Goal: Task Accomplishment & Management: Complete application form

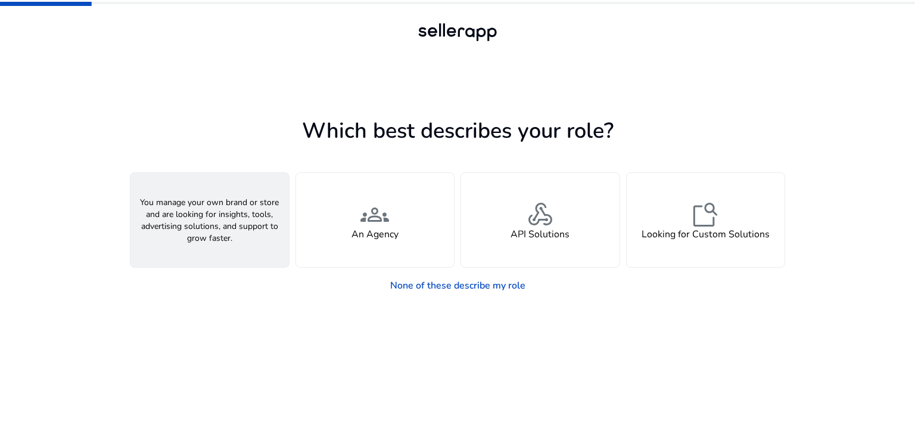
click at [208, 219] on span "person" at bounding box center [209, 214] width 29 height 29
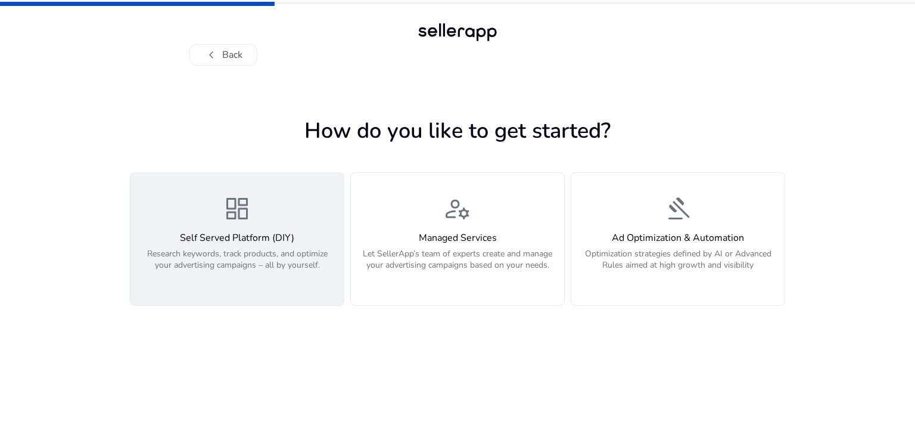
click at [219, 241] on h4 "Self Served Platform (DIY)" at bounding box center [237, 237] width 199 height 11
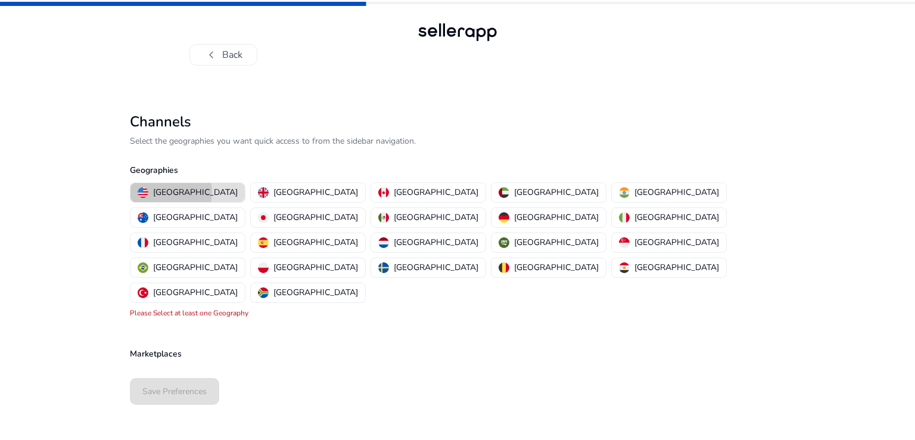
click at [166, 192] on p "[GEOGRAPHIC_DATA]" at bounding box center [195, 192] width 85 height 13
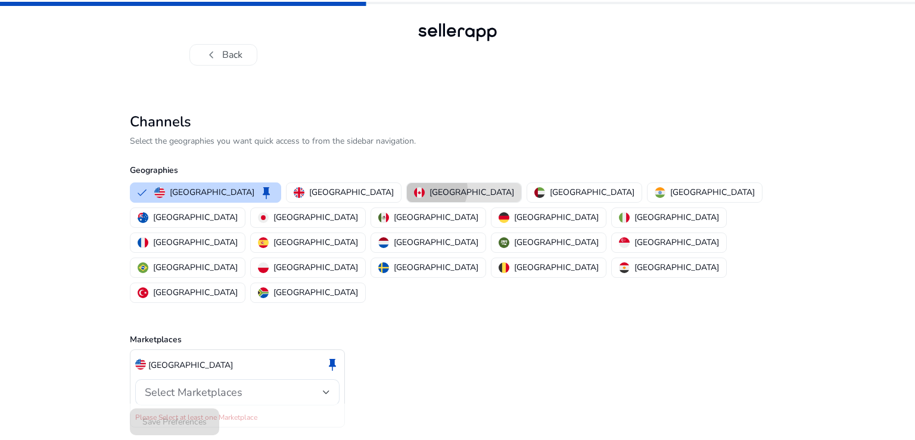
click at [429, 189] on p "[GEOGRAPHIC_DATA]" at bounding box center [471, 192] width 85 height 13
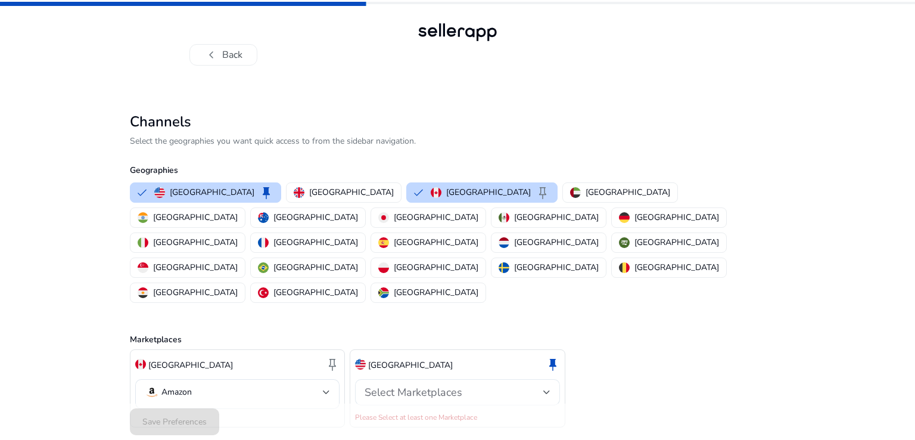
click at [415, 379] on div "Select Marketplaces" at bounding box center [457, 392] width 185 height 26
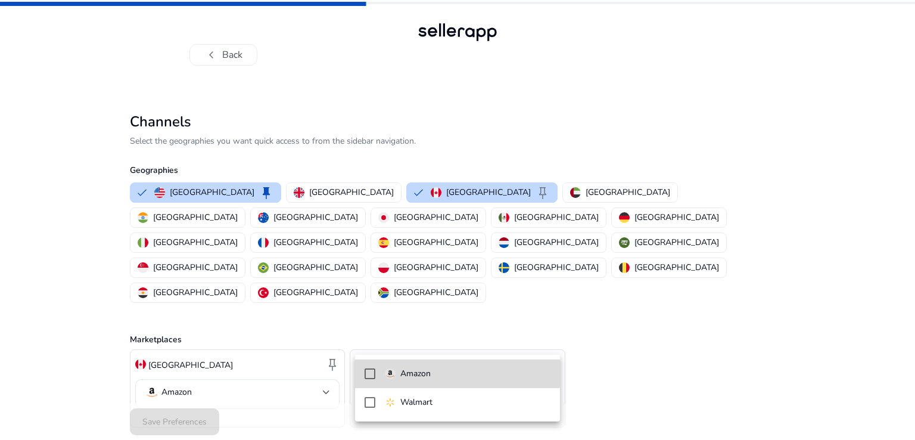
click at [417, 368] on p "Amazon" at bounding box center [415, 373] width 30 height 13
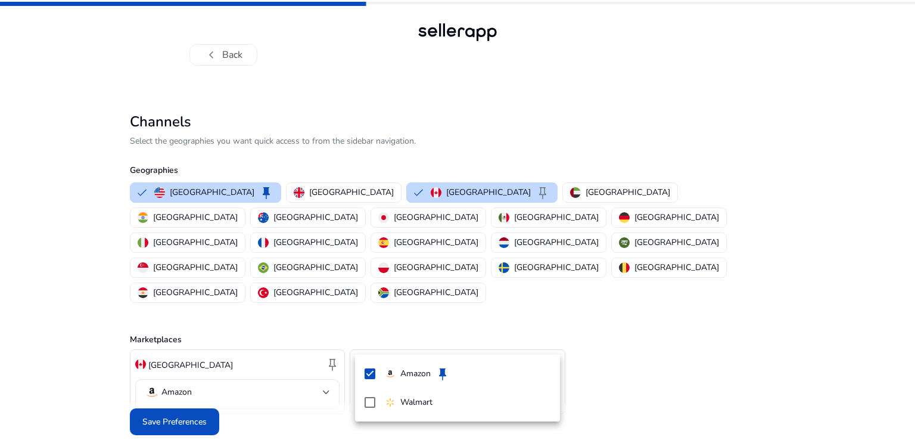
click at [329, 194] on div at bounding box center [457, 220] width 915 height 440
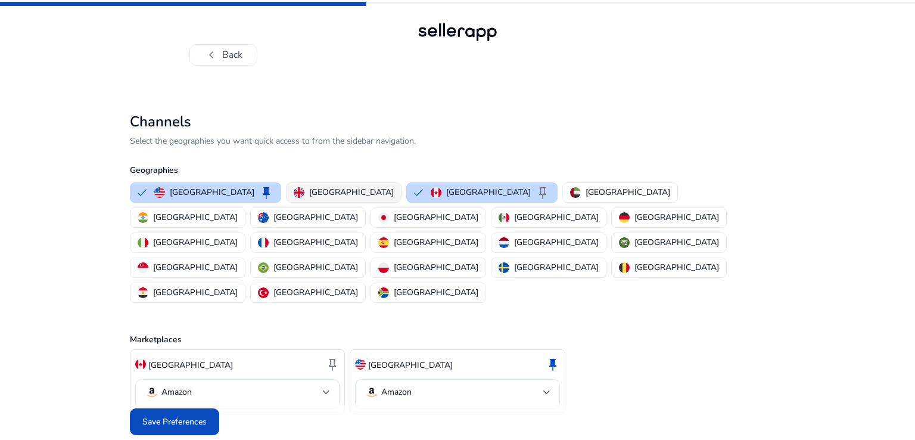
click at [329, 194] on p "[GEOGRAPHIC_DATA]" at bounding box center [351, 192] width 85 height 13
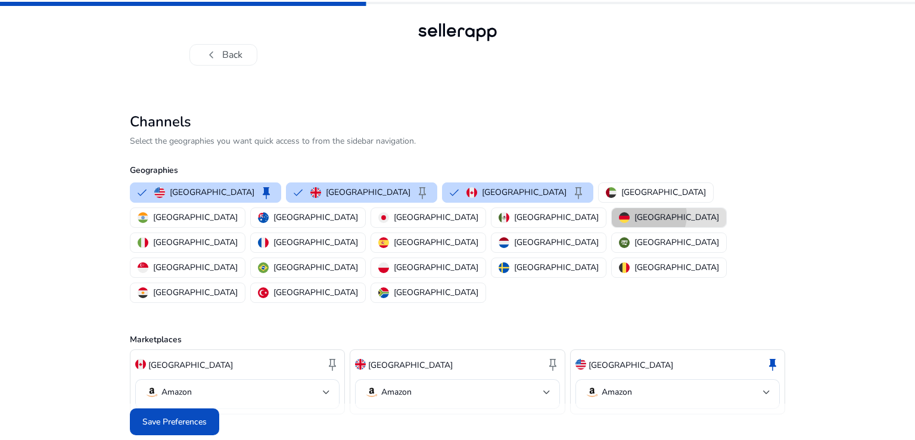
click at [634, 215] on p "[GEOGRAPHIC_DATA]" at bounding box center [676, 217] width 85 height 13
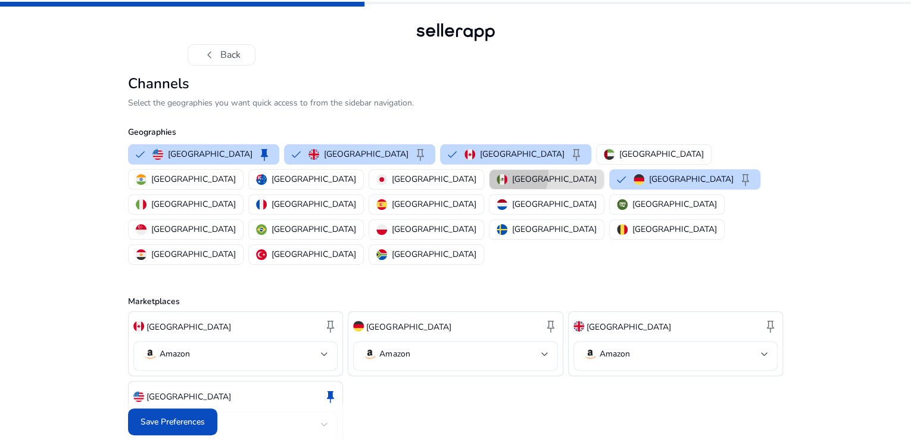
click at [497, 185] on div "[GEOGRAPHIC_DATA]" at bounding box center [547, 179] width 100 height 13
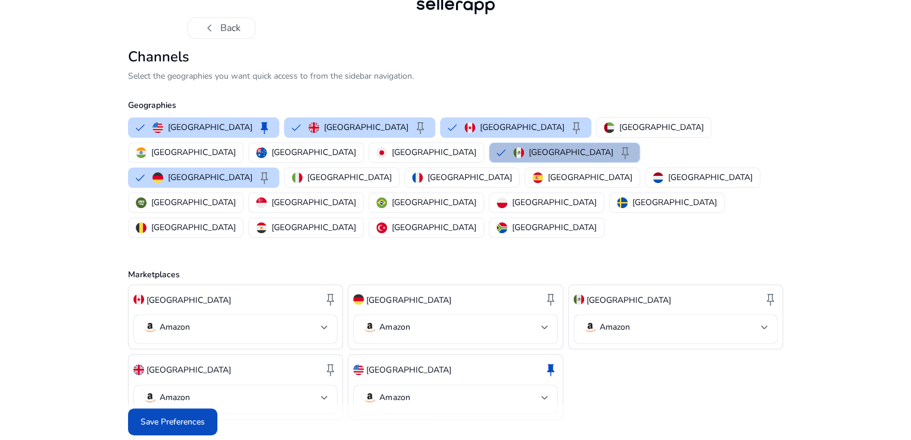
scroll to position [39, 0]
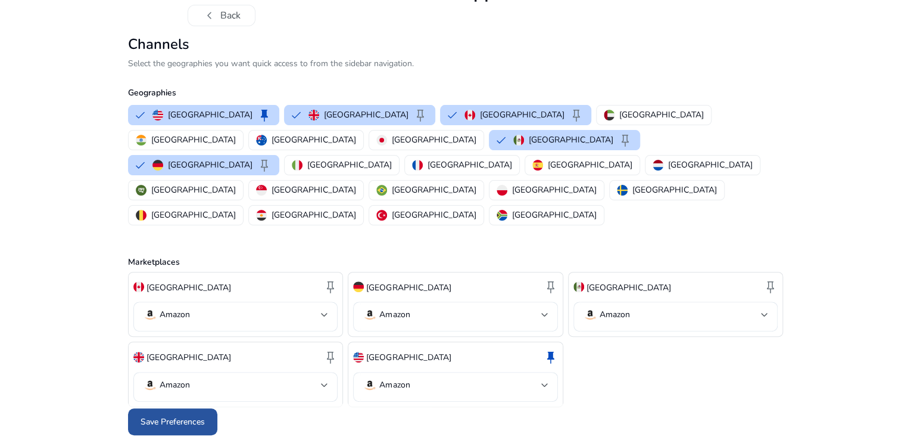
click at [177, 431] on span at bounding box center [172, 421] width 89 height 29
